Goal: Task Accomplishment & Management: Complete application form

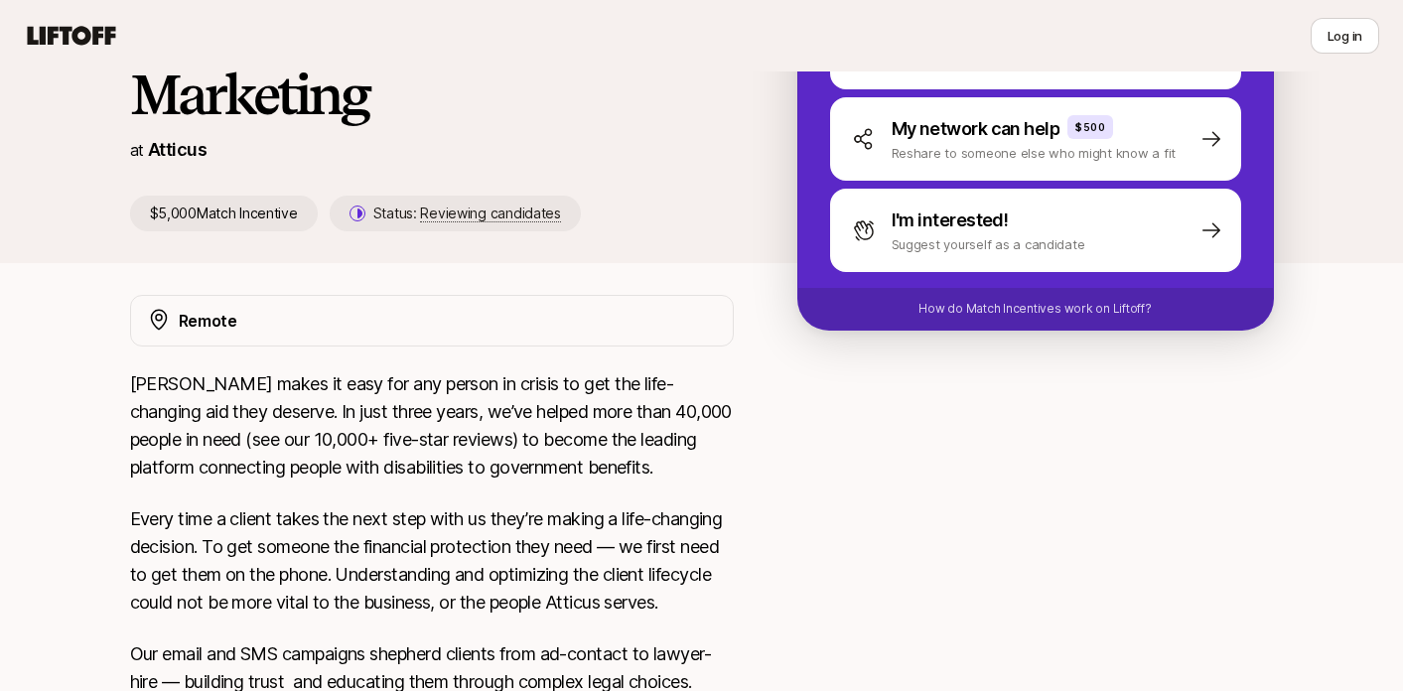
scroll to position [230, 0]
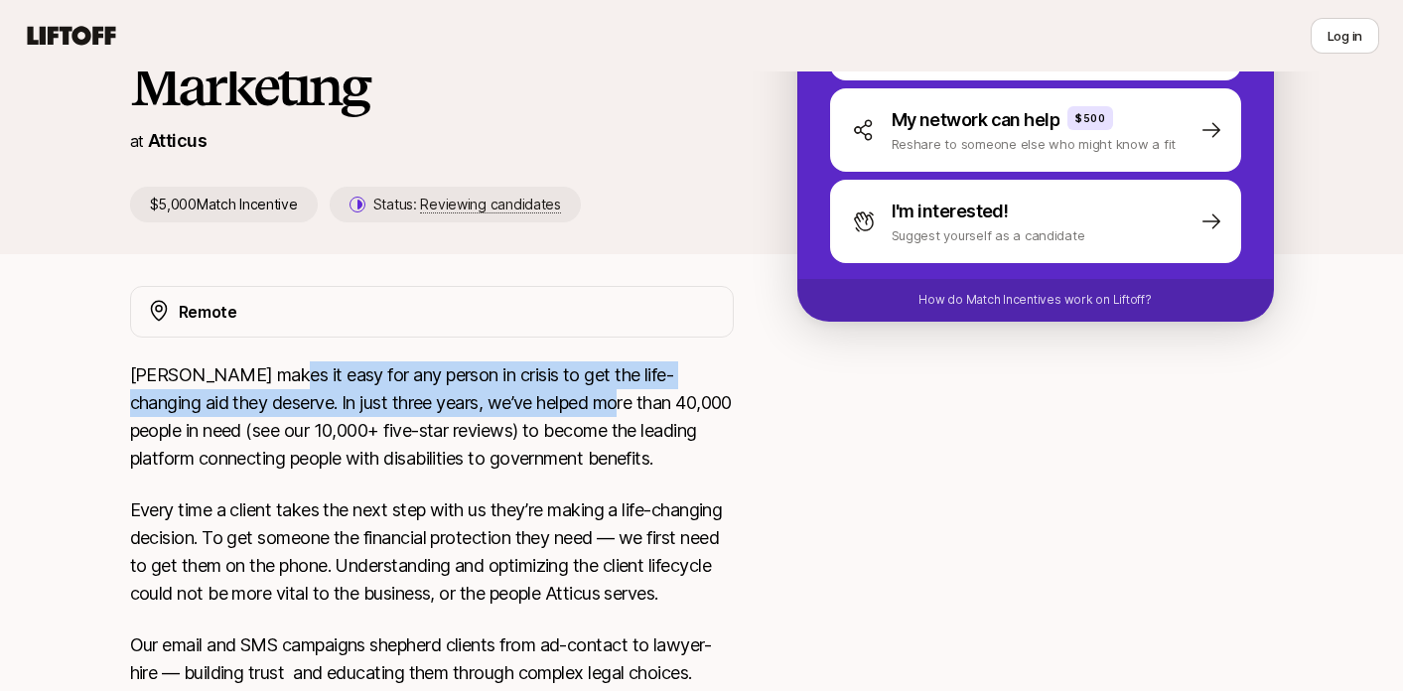
drag, startPoint x: 260, startPoint y: 386, endPoint x: 582, endPoint y: 409, distance: 322.5
click at [582, 409] on p "[PERSON_NAME] makes it easy for any person in crisis to get the life-changing a…" at bounding box center [432, 416] width 604 height 111
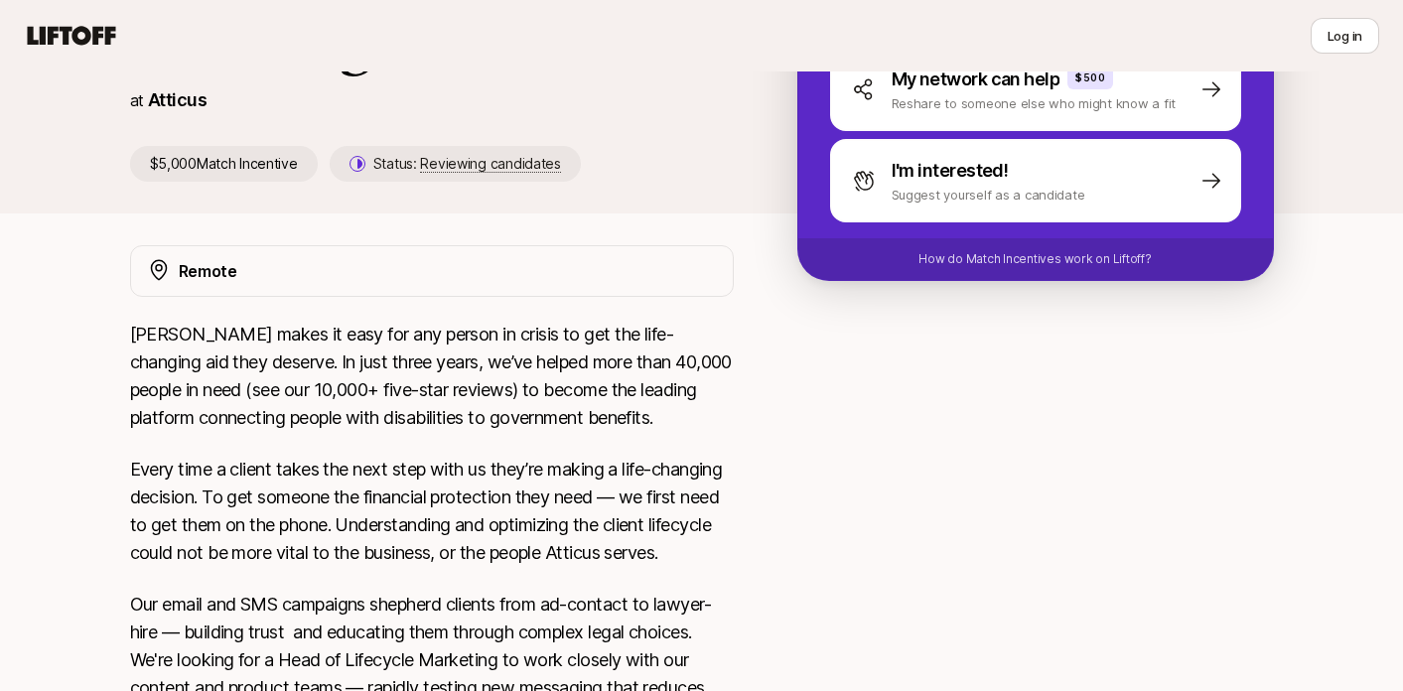
scroll to position [0, 0]
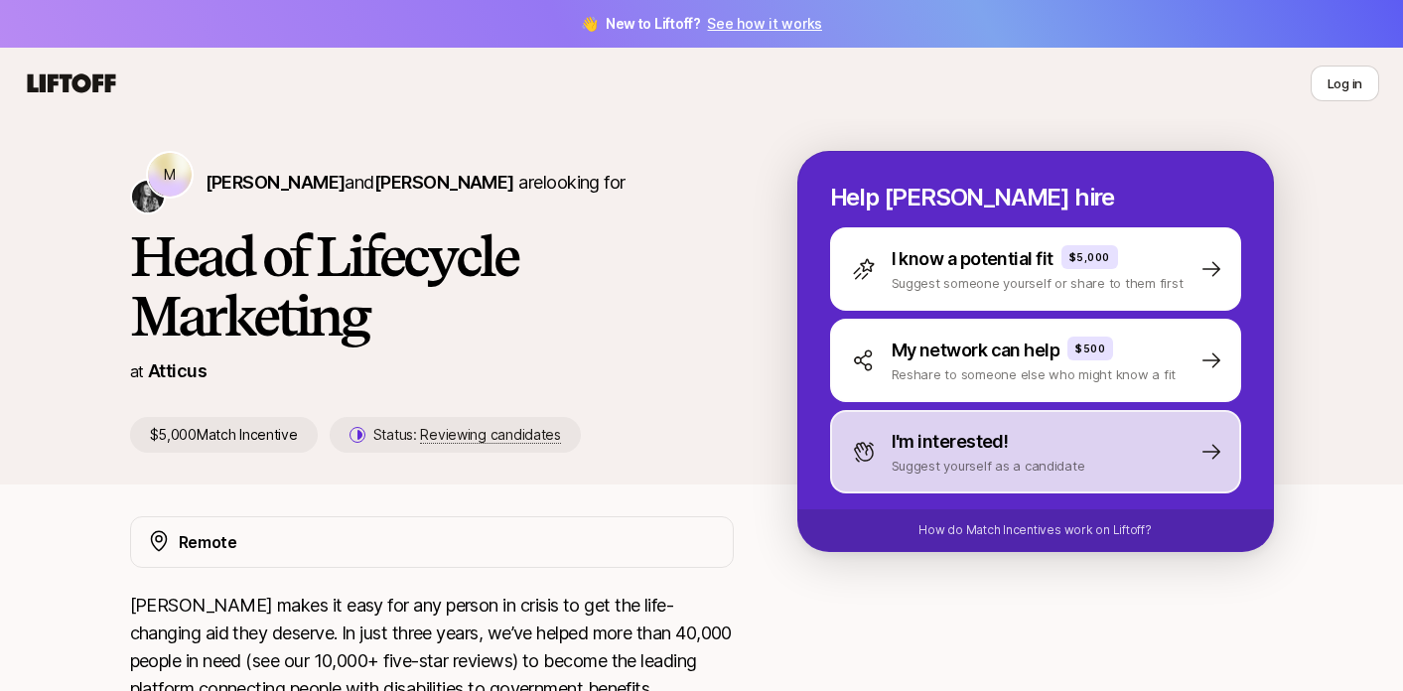
click at [923, 462] on p "Suggest yourself as a candidate" at bounding box center [989, 466] width 194 height 20
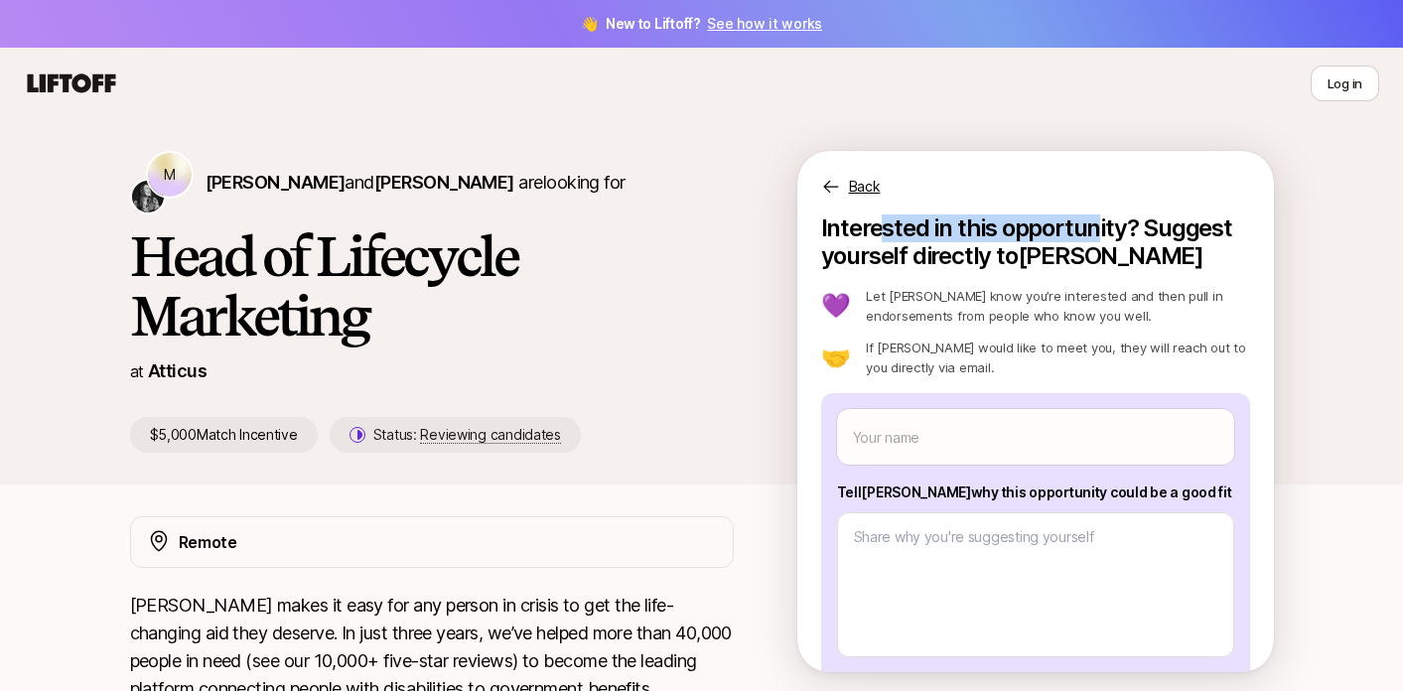
drag, startPoint x: 876, startPoint y: 239, endPoint x: 1089, endPoint y: 228, distance: 213.8
click at [1089, 228] on p "Interested in this opportunity? Suggest yourself directly to [PERSON_NAME]" at bounding box center [1035, 242] width 429 height 56
drag, startPoint x: 989, startPoint y: 262, endPoint x: 1074, endPoint y: 262, distance: 85.4
click at [1075, 262] on p "Interested in this opportunity? Suggest yourself directly to [PERSON_NAME]" at bounding box center [1035, 242] width 429 height 56
drag, startPoint x: 941, startPoint y: 298, endPoint x: 957, endPoint y: 194, distance: 105.5
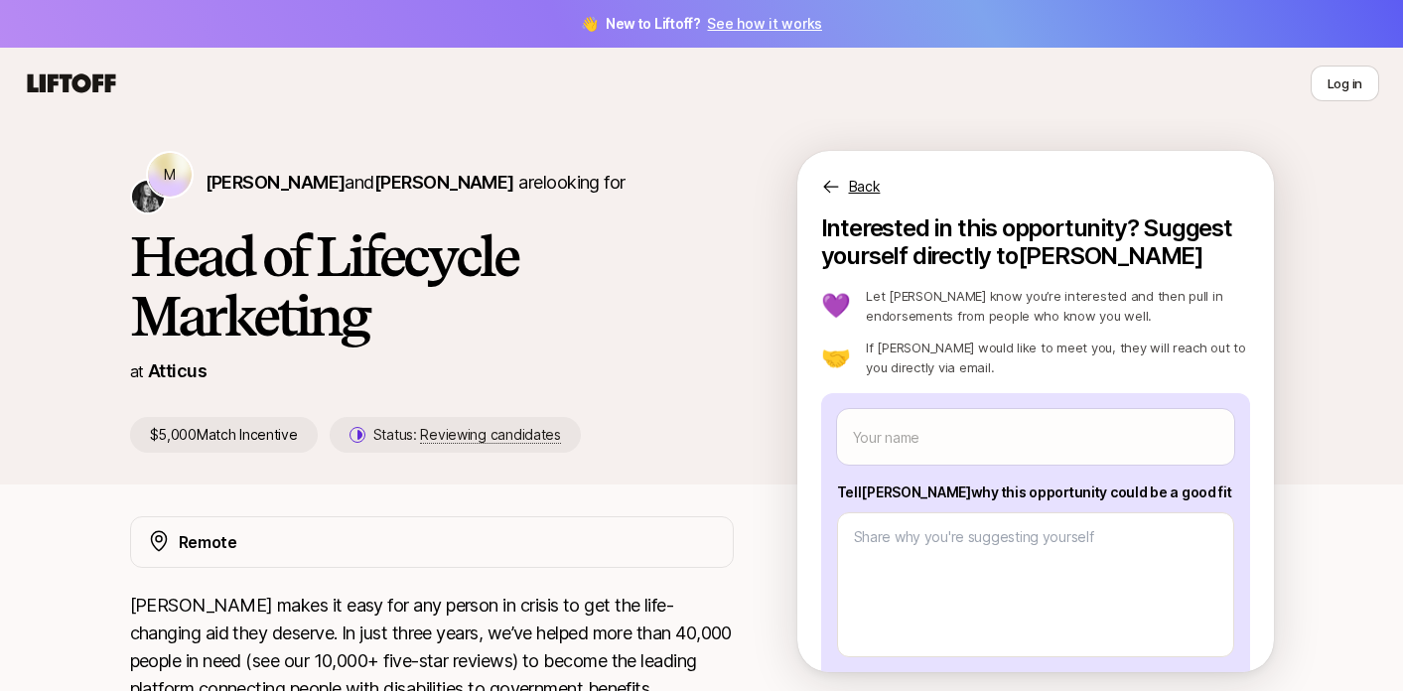
click at [957, 194] on div "Back Interested in this opportunity? Suggest yourself directly to [PERSON_NAME]…" at bounding box center [1035, 411] width 477 height 521
drag, startPoint x: 1038, startPoint y: 346, endPoint x: 1094, endPoint y: 348, distance: 56.6
click at [1094, 348] on p "If [PERSON_NAME] would like to meet you, they will reach out to you directly vi…" at bounding box center [1057, 358] width 383 height 40
click at [856, 176] on p "Back" at bounding box center [865, 187] width 32 height 24
